Goal: Information Seeking & Learning: Find specific fact

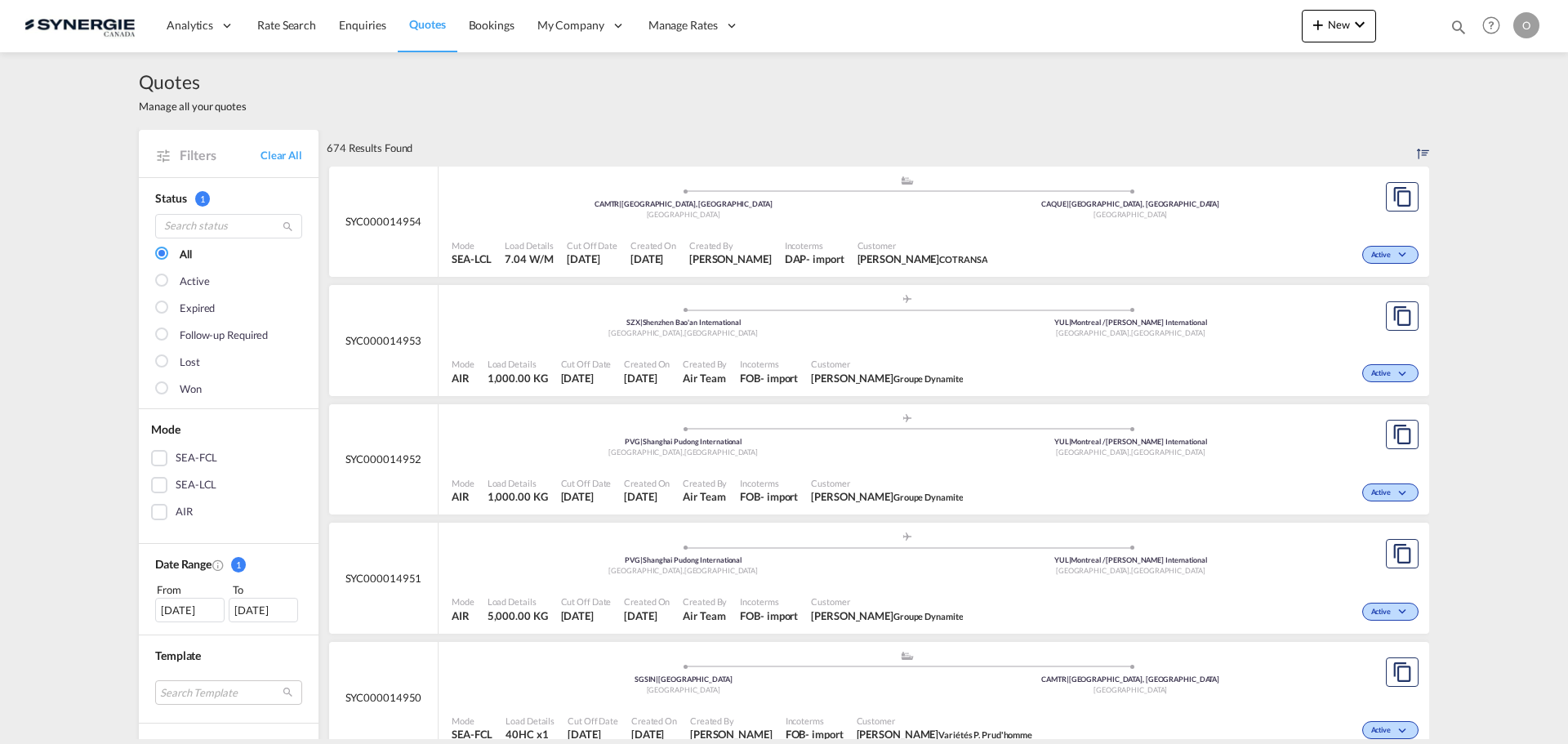
click at [1457, 23] on md-icon "icon-magnify" at bounding box center [1458, 26] width 18 height 18
click at [1179, 27] on select "Bookings Quotes Enquiries" at bounding box center [1198, 26] width 77 height 30
select select "Quotes"
click at [1160, 12] on select "Bookings Quotes Enquiries" at bounding box center [1198, 26] width 77 height 30
click at [1343, 22] on input at bounding box center [1335, 26] width 203 height 29
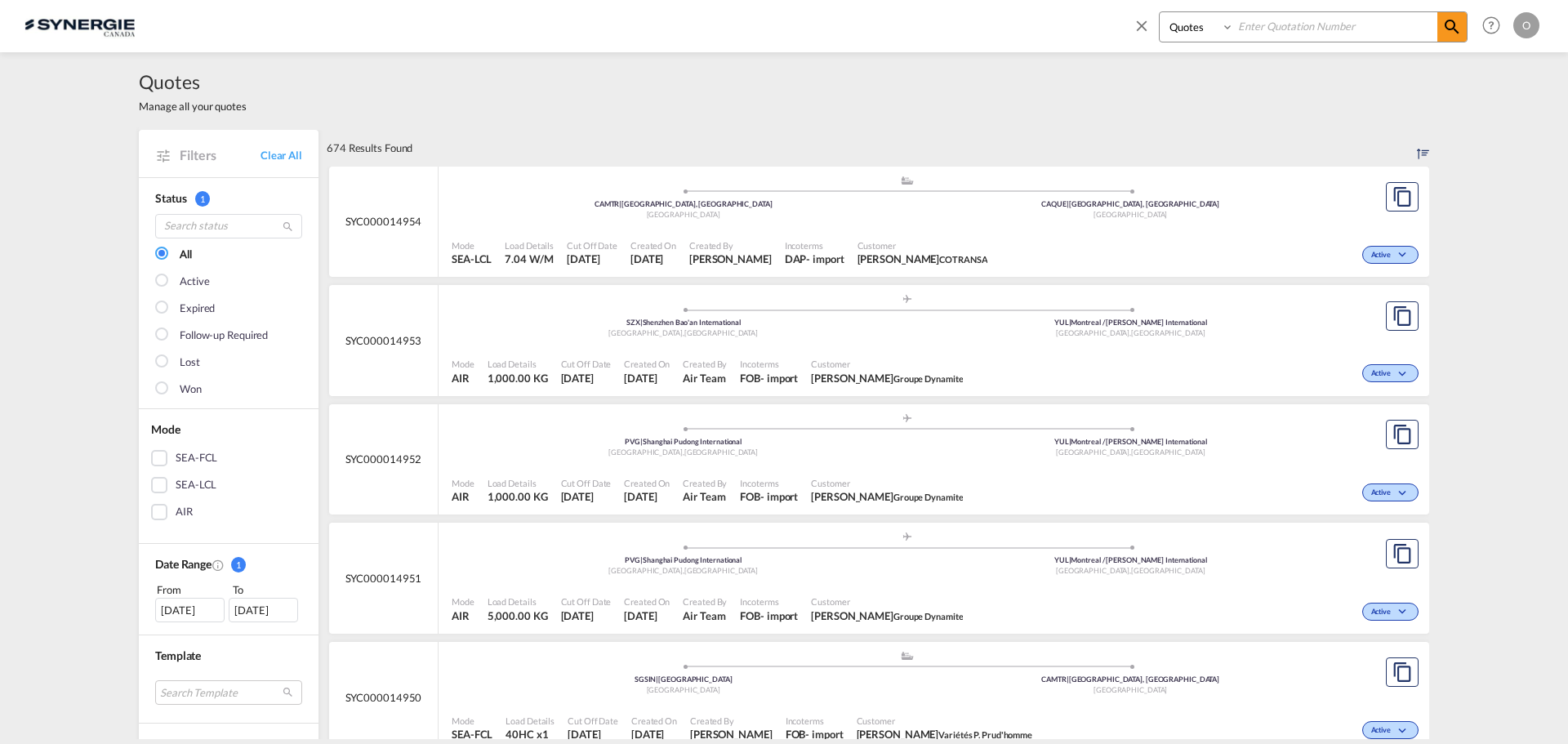
paste input "SYC000014928"
type input "SYC000014928"
click at [1447, 26] on md-icon "icon-magnify" at bounding box center [1451, 26] width 20 height 20
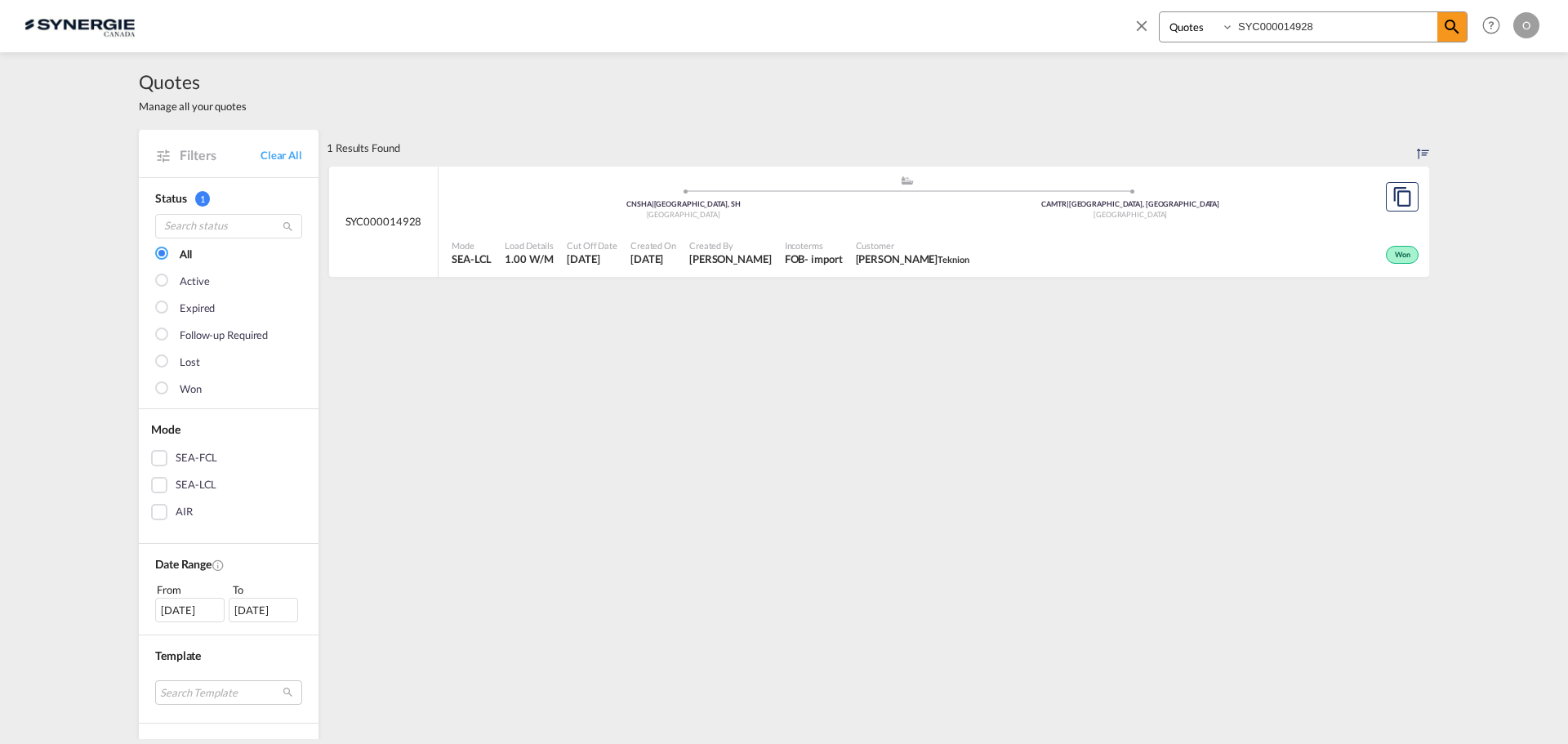
click at [598, 260] on span "[DATE]" at bounding box center [592, 259] width 51 height 14
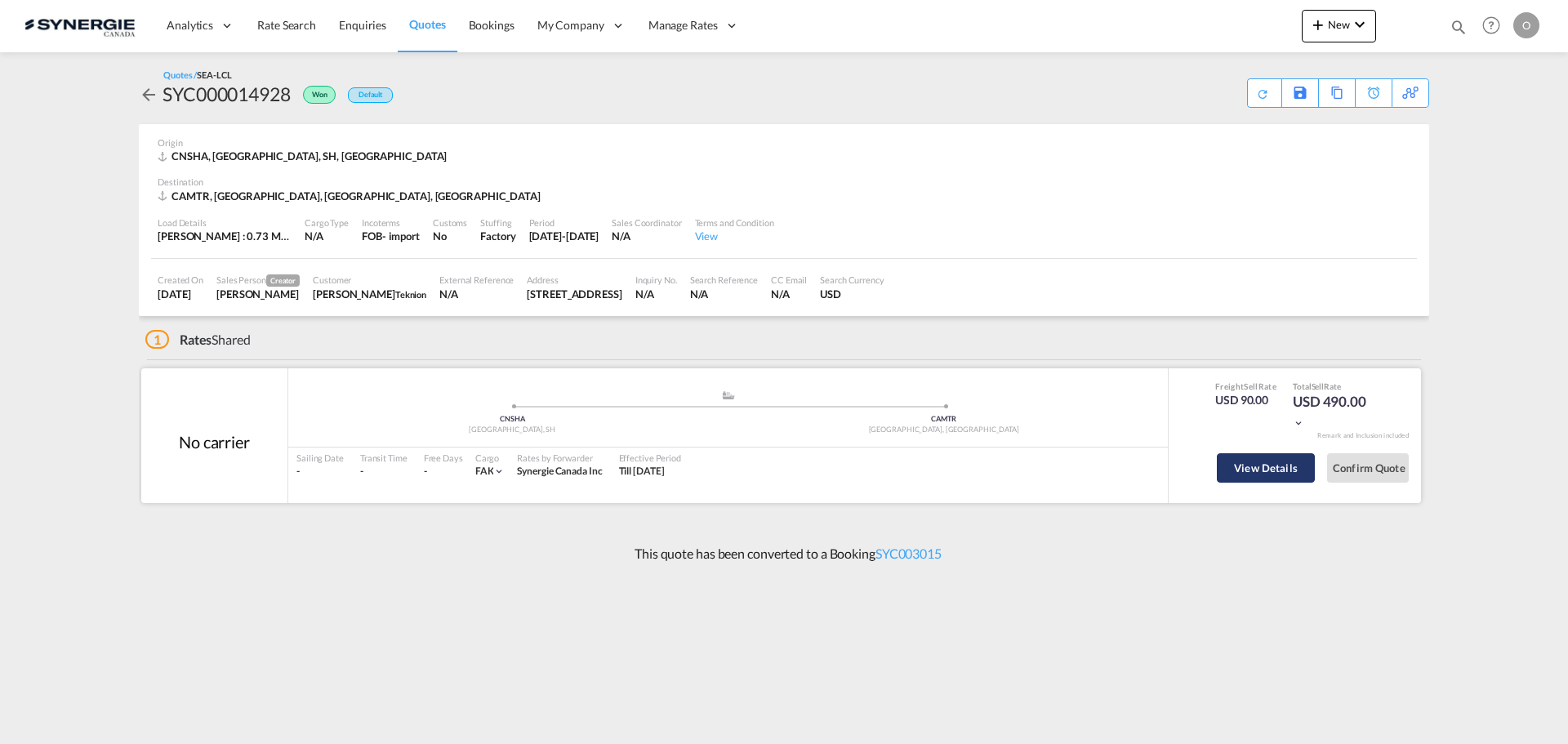
click at [1278, 467] on button "View Details" at bounding box center [1265, 468] width 98 height 30
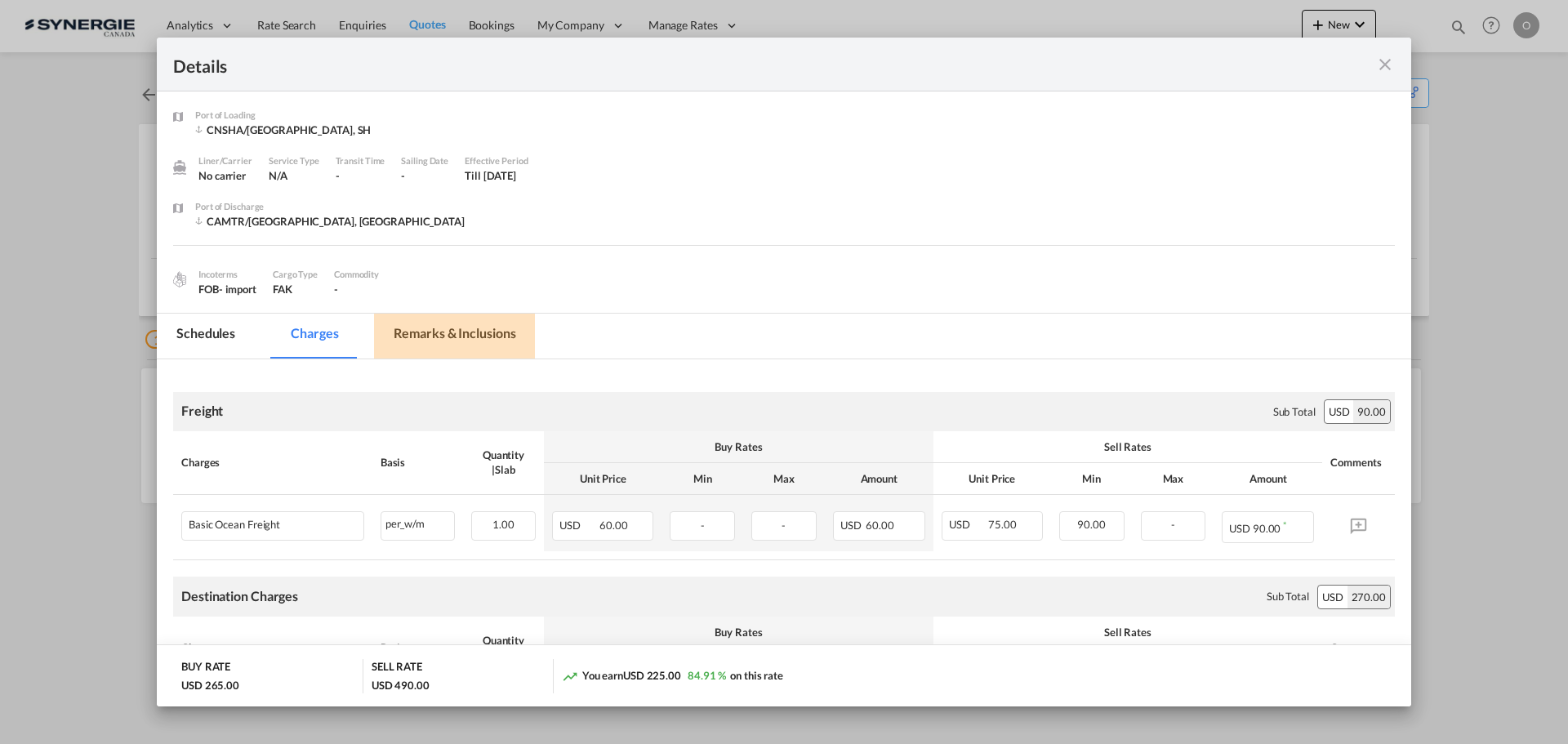
click at [437, 337] on md-tab-item "Remarks & Inclusions" at bounding box center [454, 336] width 161 height 45
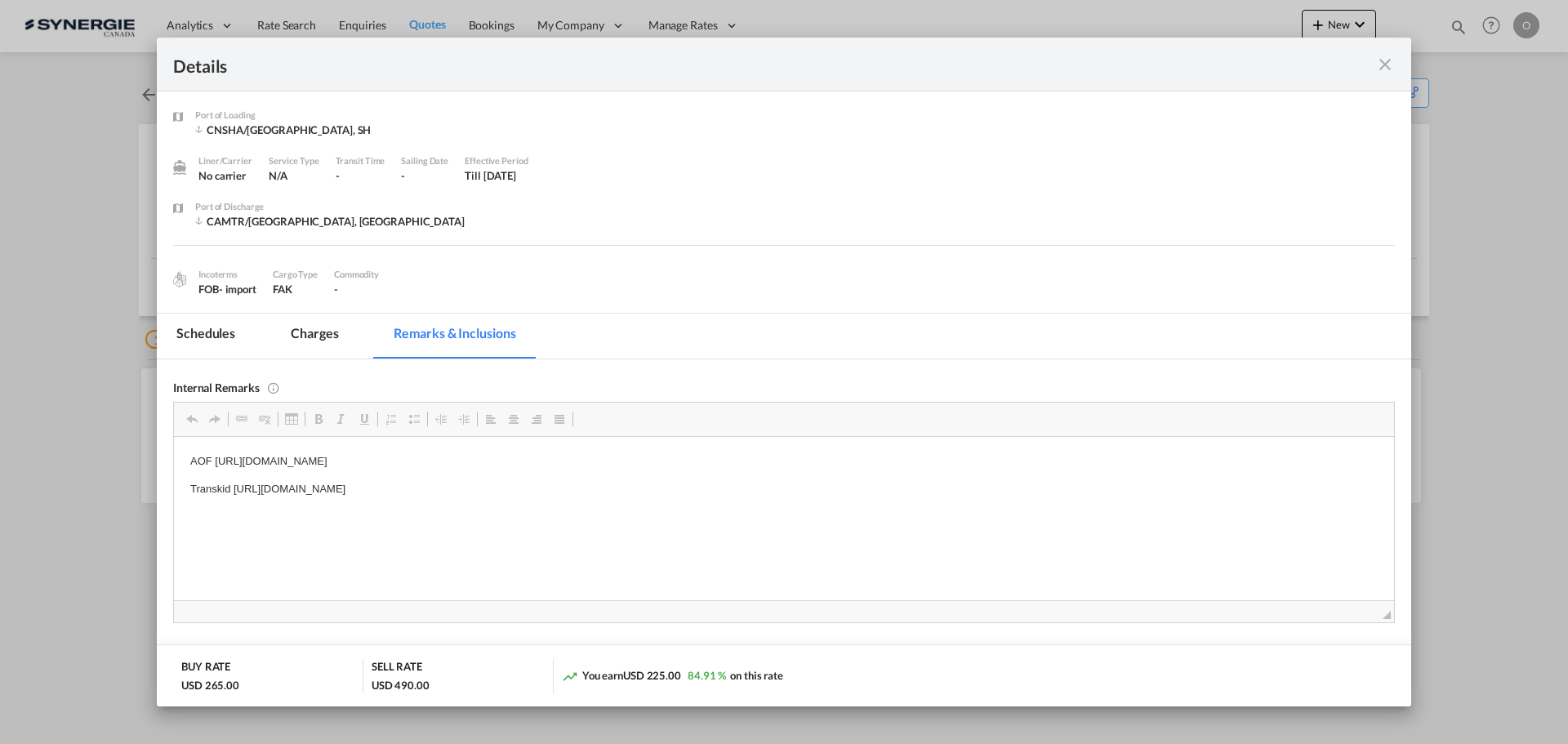
drag, startPoint x: 187, startPoint y: 489, endPoint x: 696, endPoint y: 506, distance: 509.3
copy p "Transkid https://app.frontapp.com/open/msg_1hqh91ov?key=wFVSiIOco939c5WINAFVJ1H…"
